Goal: Task Accomplishment & Management: Use online tool/utility

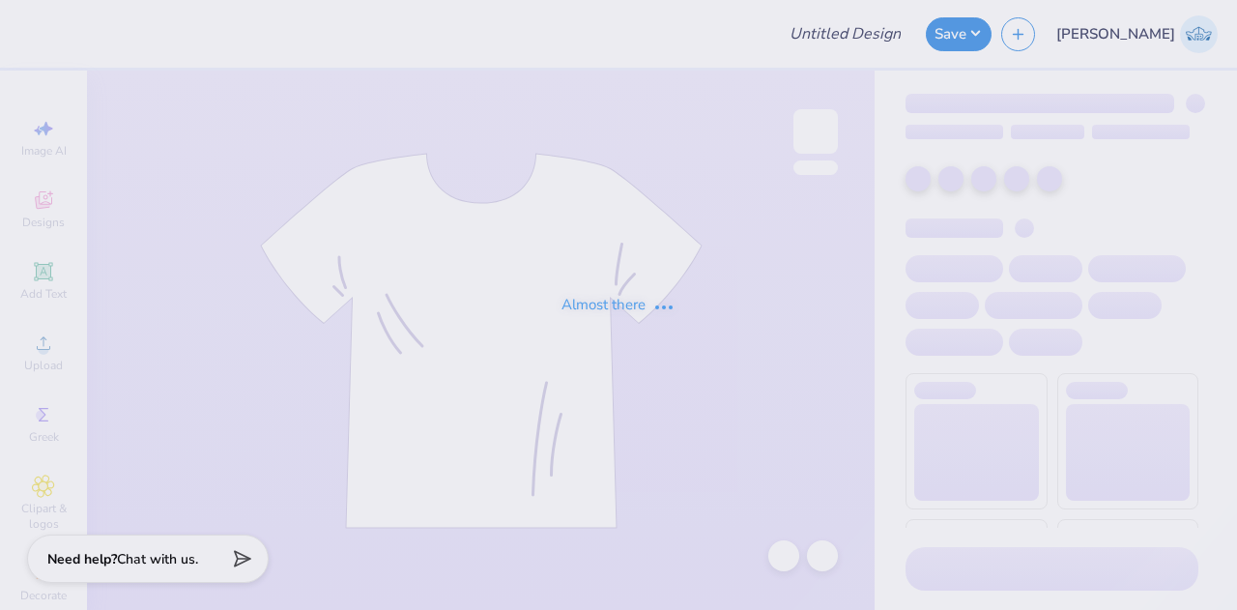
type input "[US_STATE][GEOGRAPHIC_DATA]-[GEOGRAPHIC_DATA] [GEOGRAPHIC_DATA] : [PERSON_NAME]"
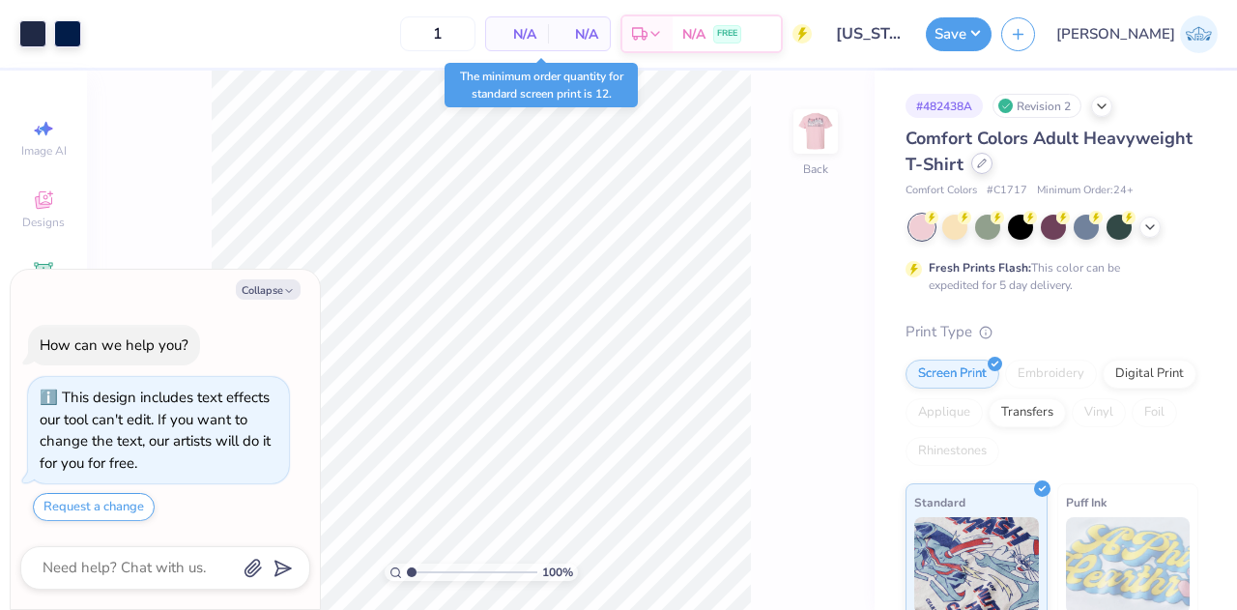
click at [993, 167] on div at bounding box center [981, 163] width 21 height 21
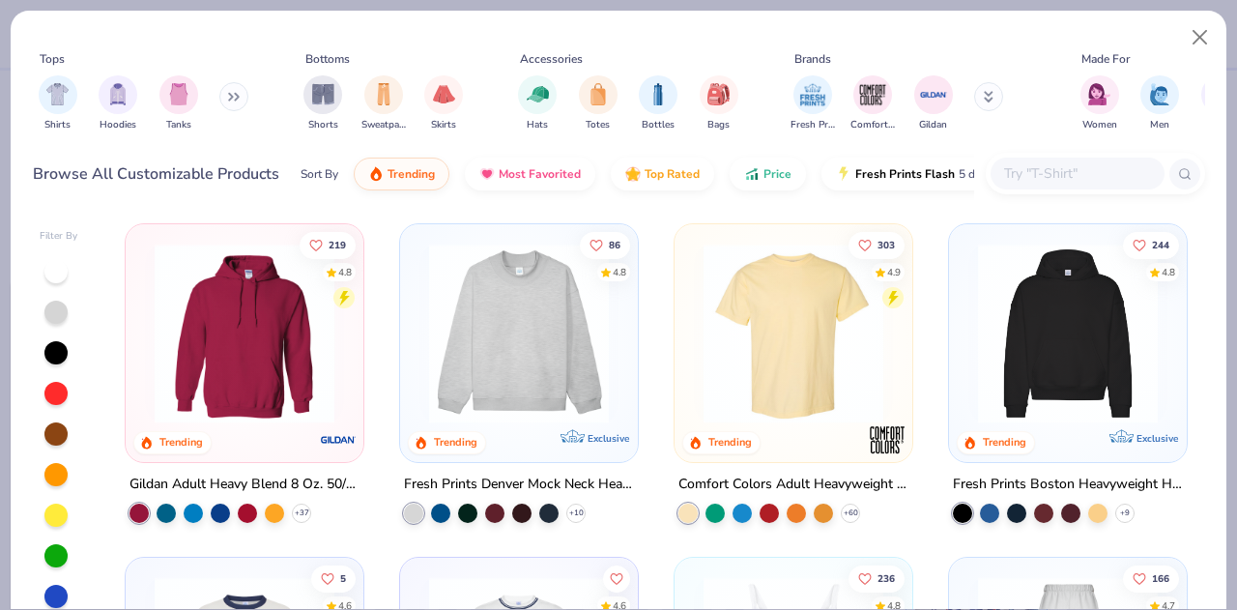
type textarea "x"
click at [1045, 173] on input "text" at bounding box center [1076, 173] width 149 height 22
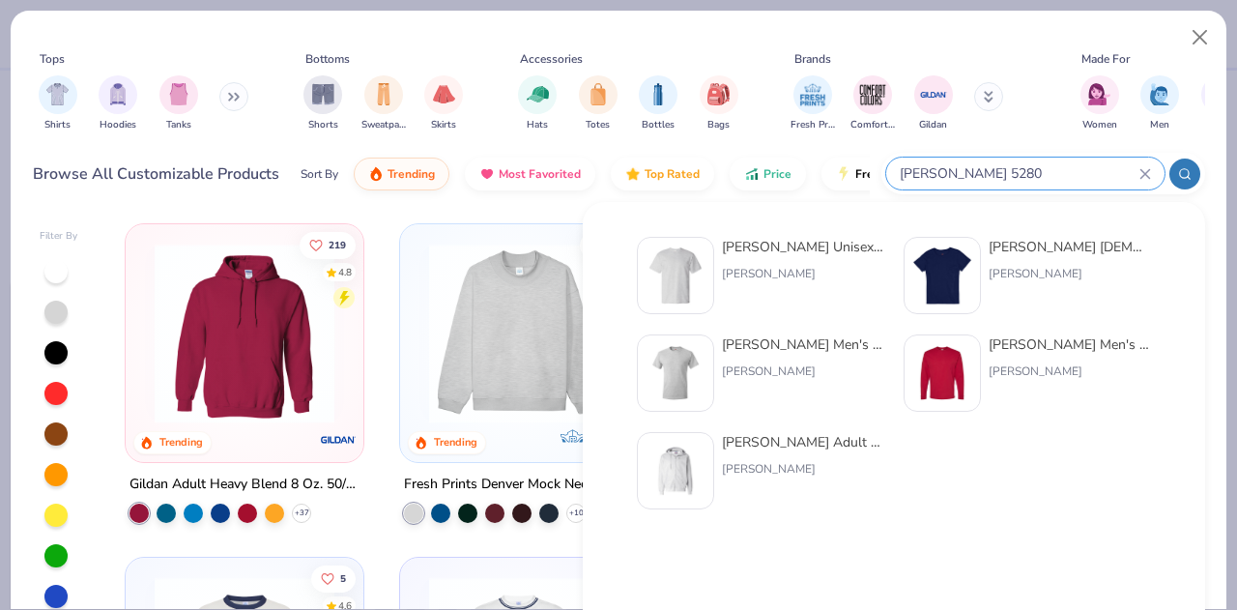
type input "[PERSON_NAME] 5280"
click at [734, 261] on div "[PERSON_NAME] Unisex 5.2 Oz. Comfortsoft Cotton T-Shirt [PERSON_NAME]" at bounding box center [803, 275] width 162 height 77
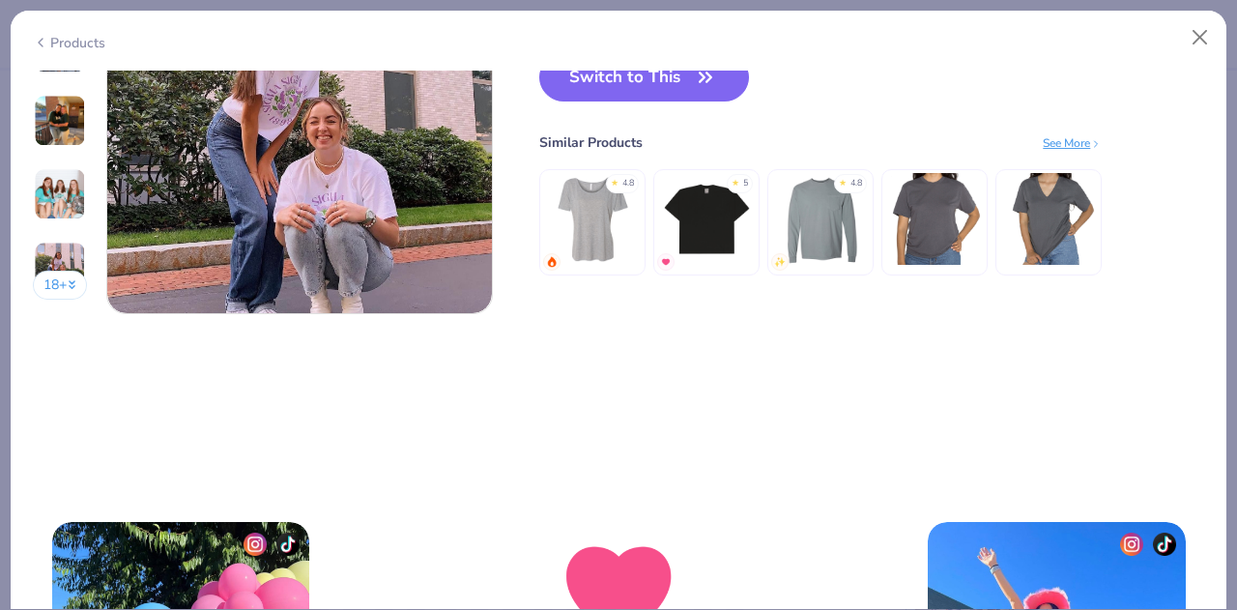
scroll to position [2513, 0]
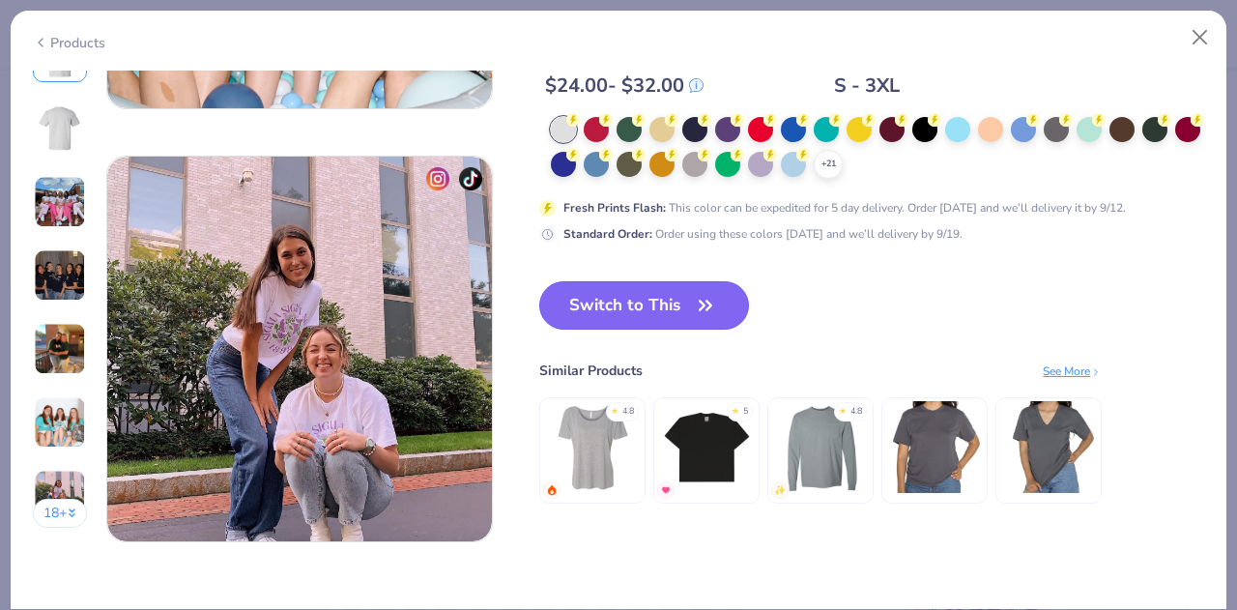
click at [712, 321] on button "Switch to This" at bounding box center [644, 305] width 210 height 48
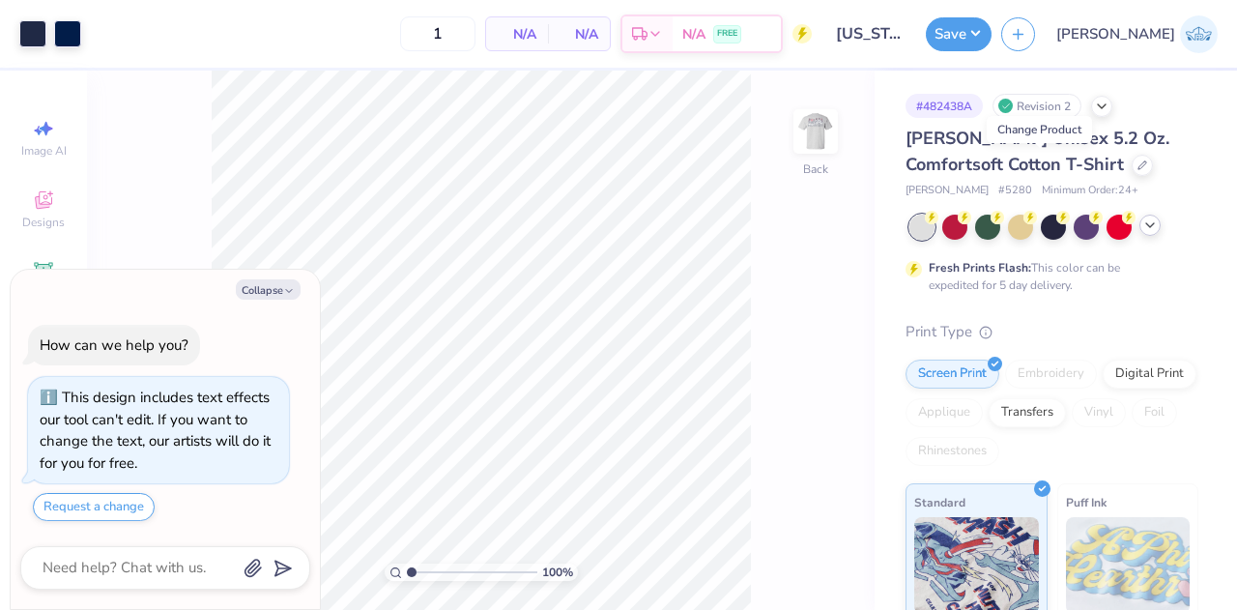
click at [1147, 227] on icon at bounding box center [1149, 224] width 15 height 15
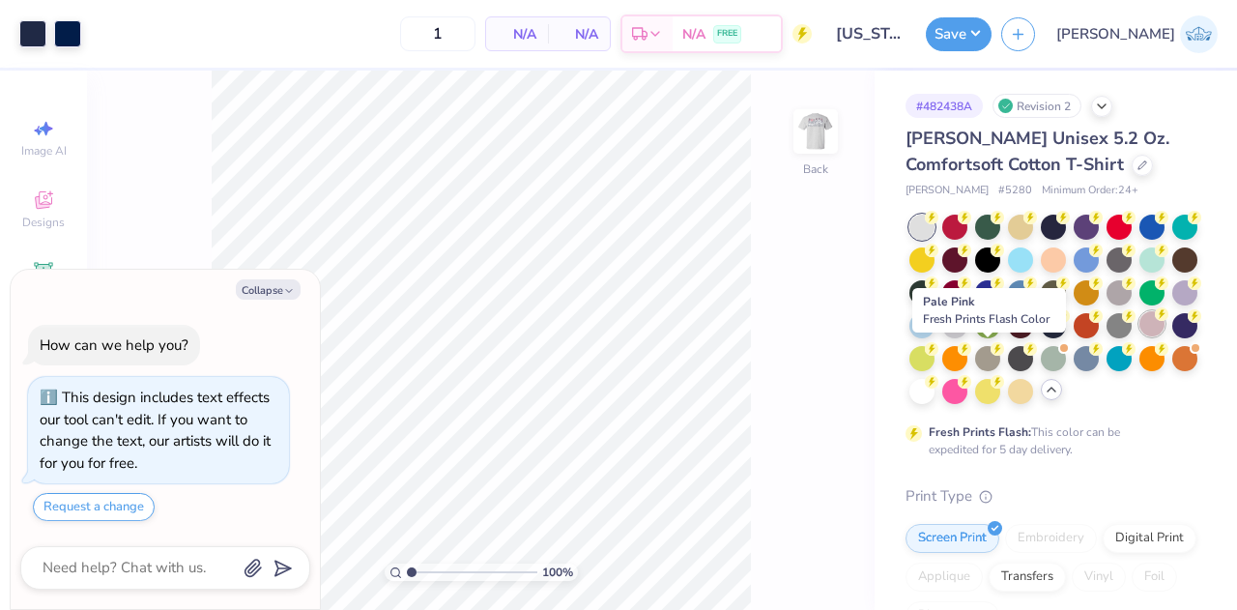
click at [1140, 336] on div at bounding box center [1152, 323] width 25 height 25
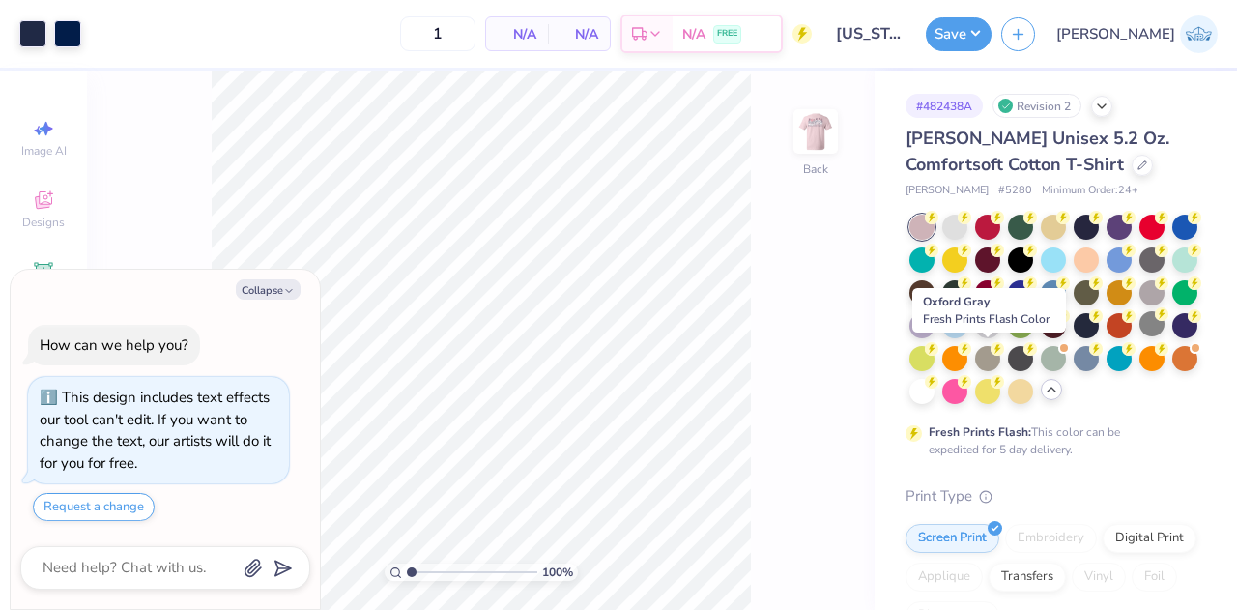
type textarea "x"
